Goal: Find specific page/section: Find specific page/section

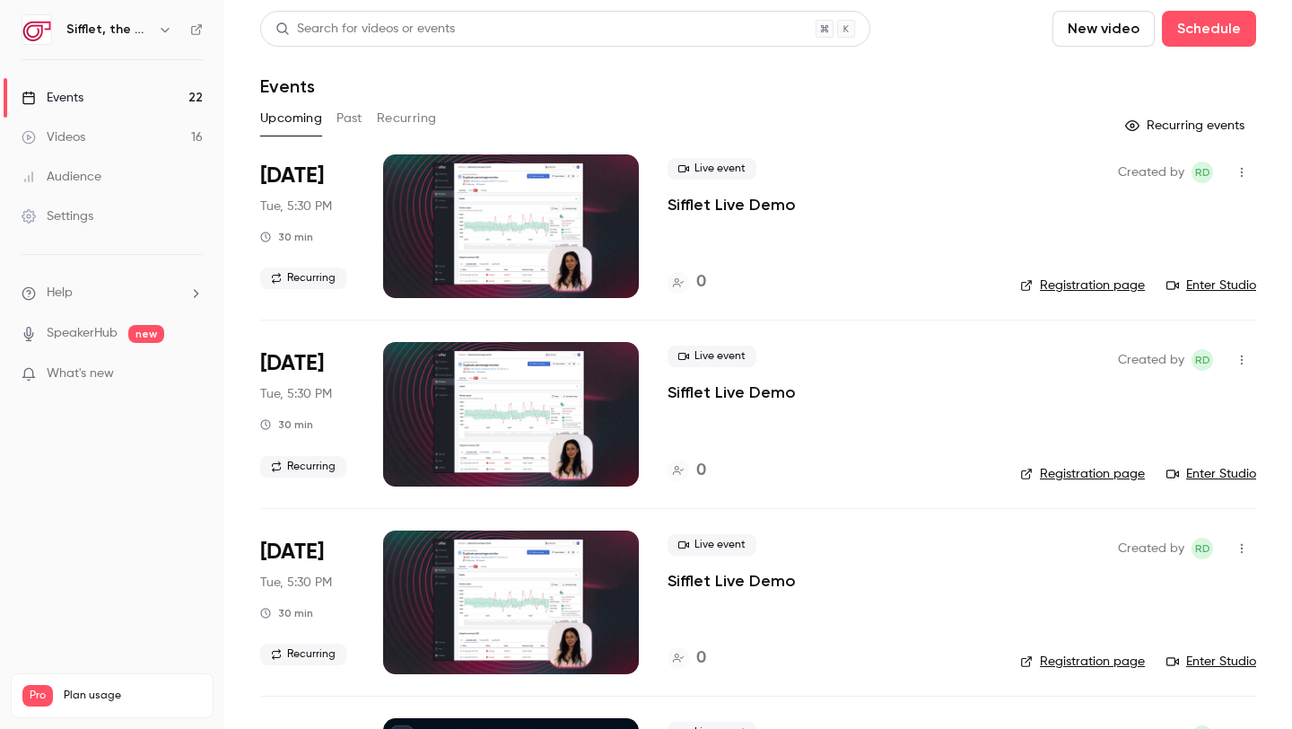
click at [740, 200] on p "Sifflet Live Demo" at bounding box center [732, 205] width 128 height 22
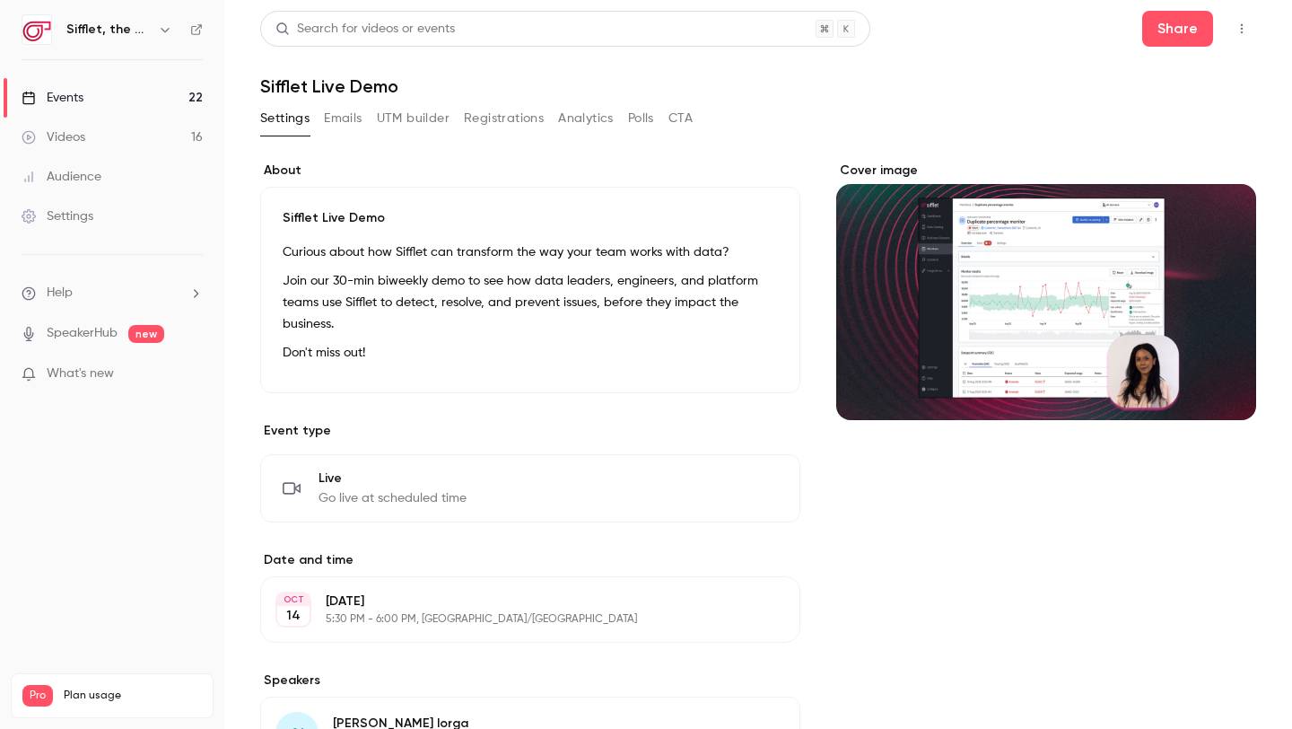
click at [95, 90] on link "Events 22" at bounding box center [112, 97] width 224 height 39
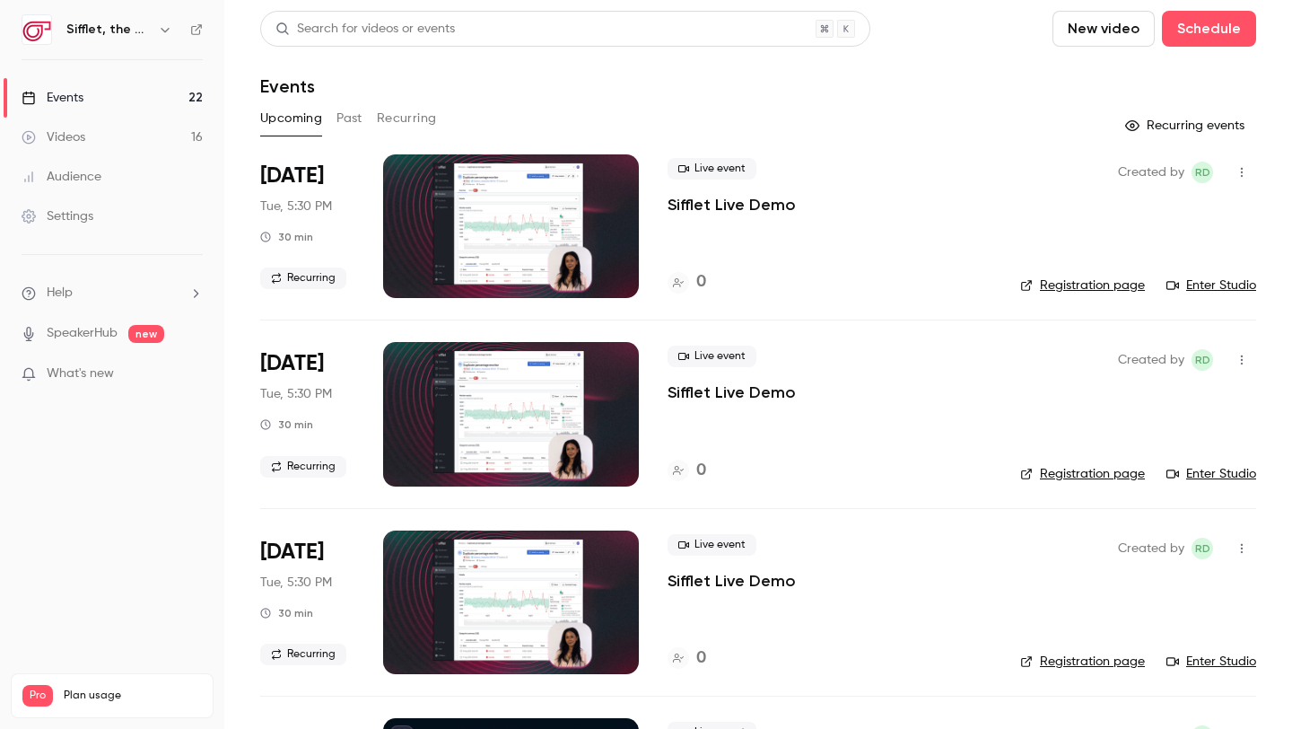
click at [408, 120] on button "Recurring" at bounding box center [407, 118] width 60 height 29
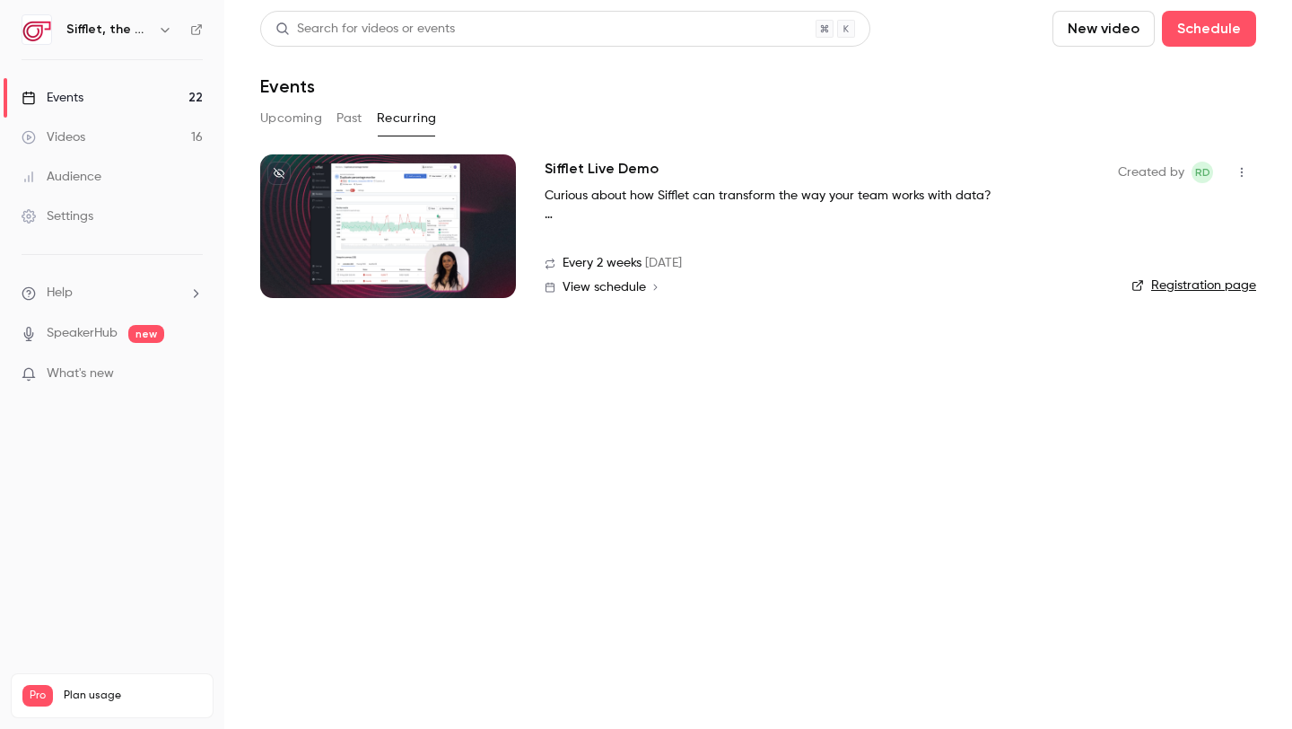
click at [647, 166] on h2 "Sifflet Live Demo" at bounding box center [602, 169] width 114 height 22
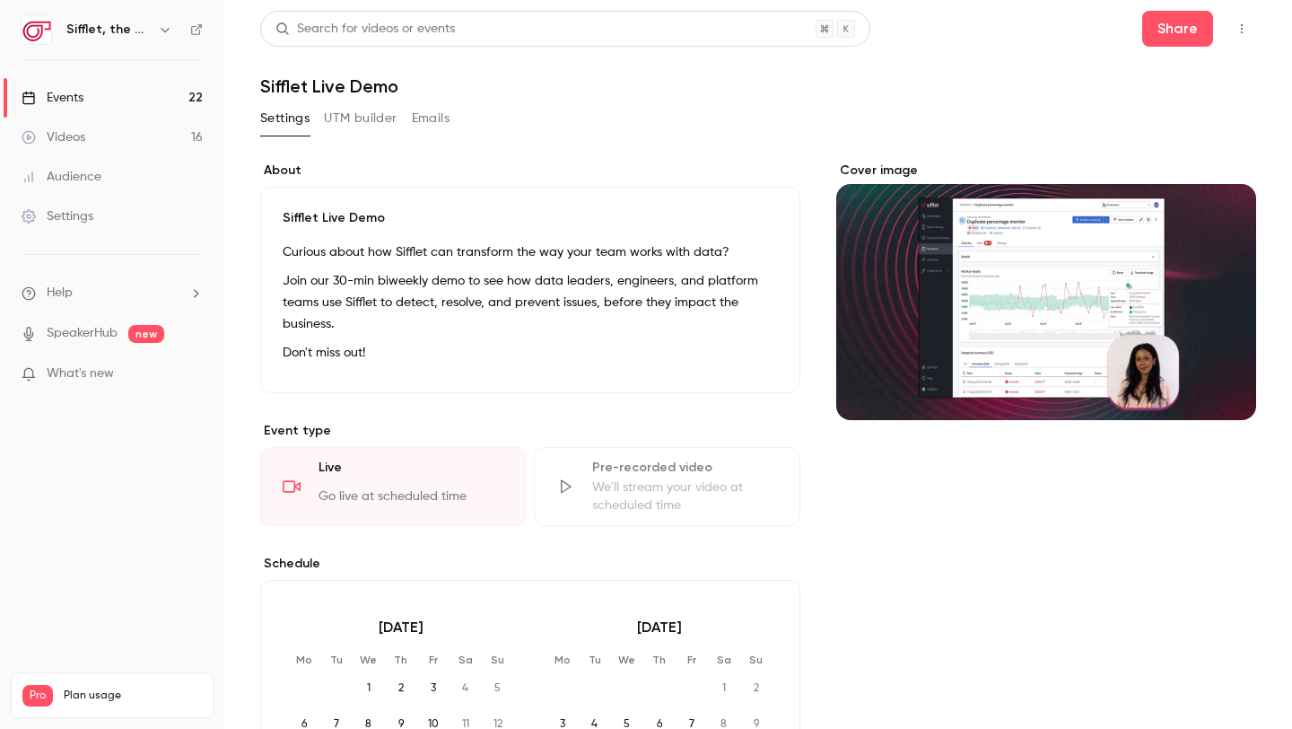
click at [1237, 25] on icon "button" at bounding box center [1242, 28] width 14 height 13
click at [712, 287] on div at bounding box center [646, 364] width 1292 height 729
click at [345, 117] on button "UTM builder" at bounding box center [360, 118] width 73 height 29
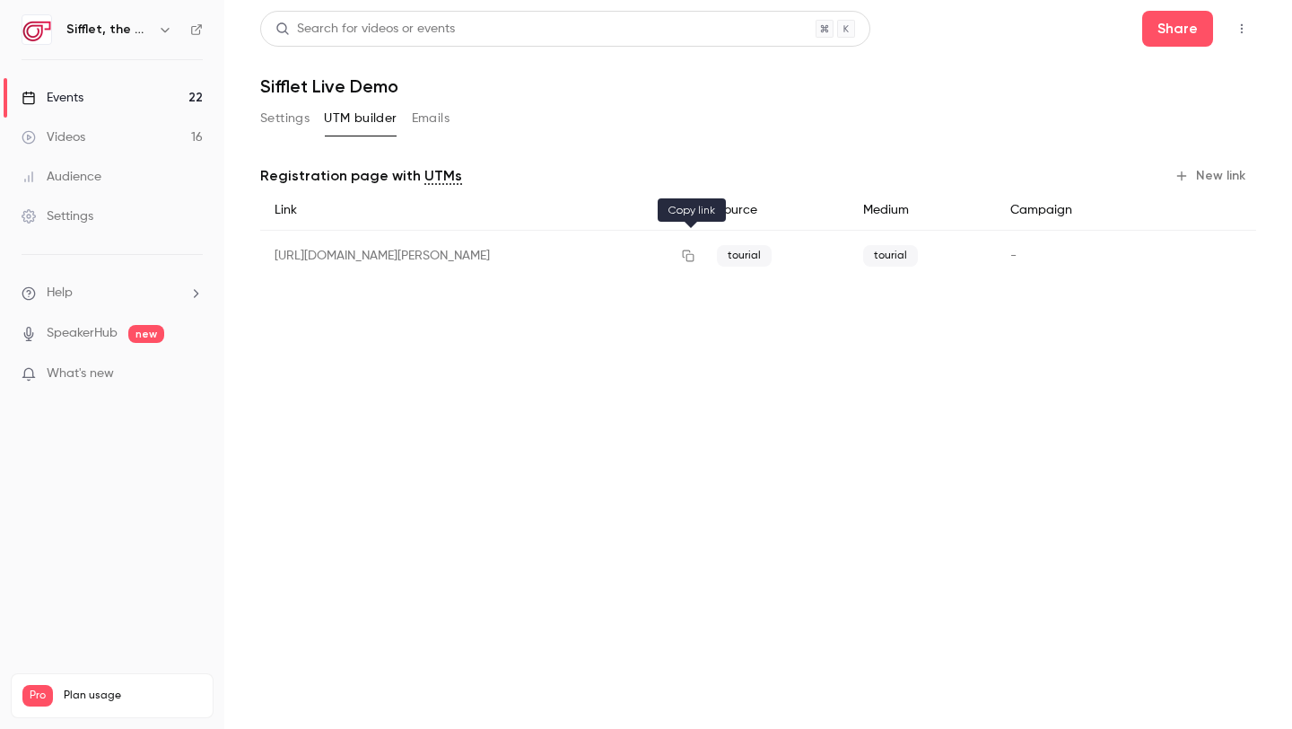
click at [687, 258] on icon "button" at bounding box center [688, 255] width 14 height 13
